Goal: Find specific page/section: Find specific page/section

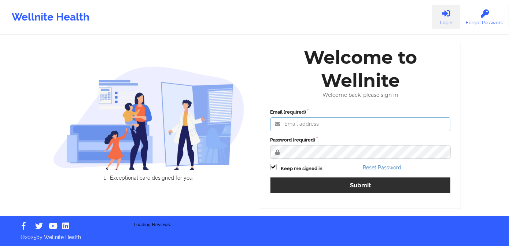
type input "[PERSON_NAME][EMAIL_ADDRESS][DOMAIN_NAME]"
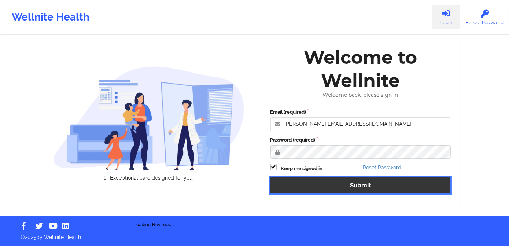
click at [326, 188] on button "Submit" at bounding box center [360, 185] width 180 height 16
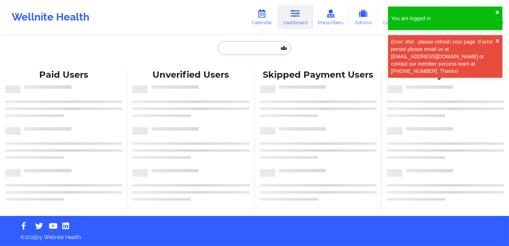
click at [243, 53] on input "text" at bounding box center [254, 48] width 73 height 14
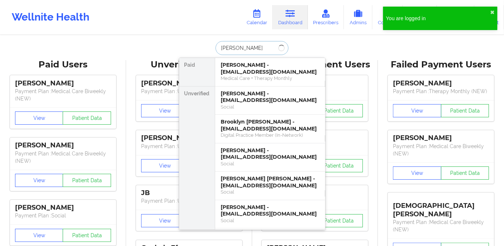
type input "[PERSON_NAME]"
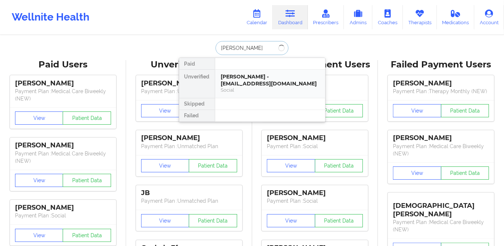
click at [234, 81] on div "[PERSON_NAME] - [EMAIL_ADDRESS][DOMAIN_NAME]" at bounding box center [270, 80] width 98 height 14
